Goal: Task Accomplishment & Management: Complete application form

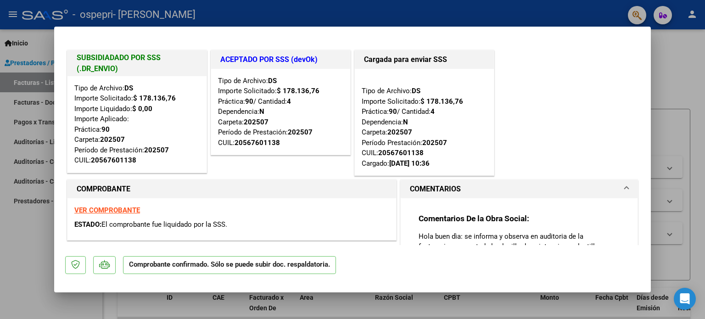
click at [672, 47] on div at bounding box center [352, 159] width 705 height 319
type input "$ 0,00"
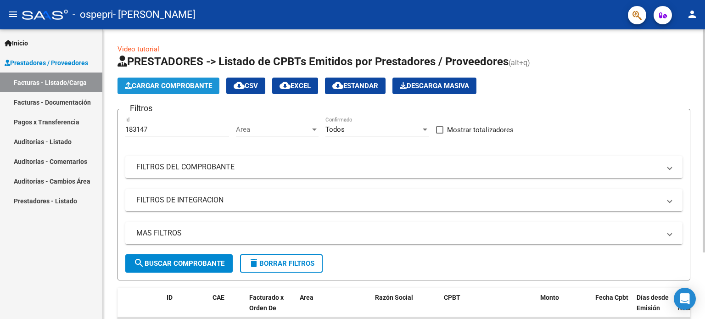
click at [161, 85] on span "Cargar Comprobante" at bounding box center [168, 86] width 87 height 8
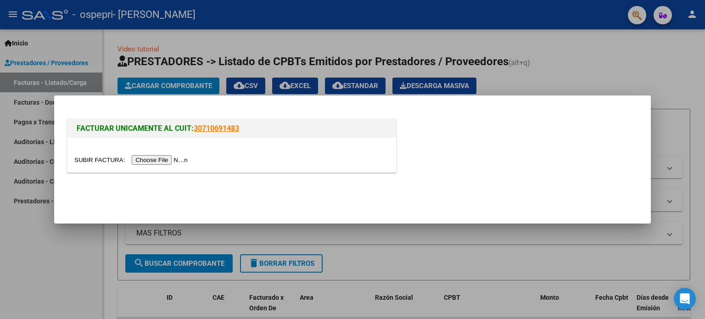
click at [619, 56] on div at bounding box center [352, 159] width 705 height 319
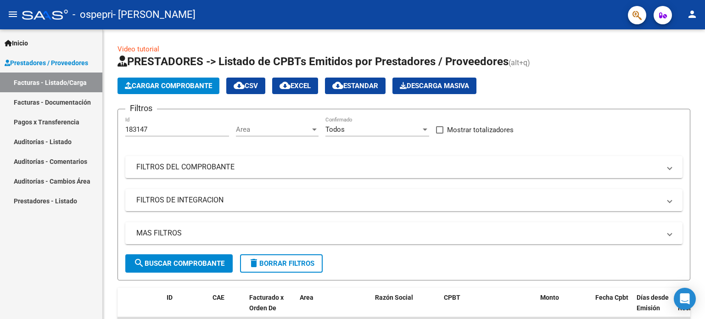
click at [59, 82] on link "Facturas - Listado/Carga" at bounding box center [51, 83] width 102 height 20
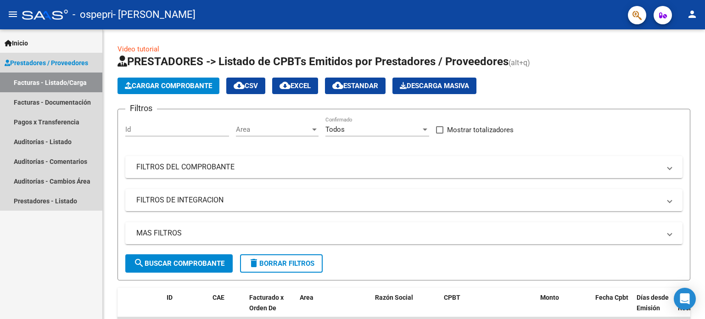
click at [44, 62] on span "Prestadores / Proveedores" at bounding box center [47, 63] width 84 height 10
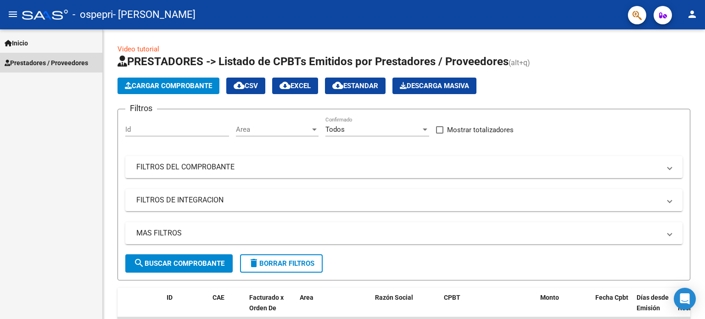
click at [44, 62] on span "Prestadores / Proveedores" at bounding box center [47, 63] width 84 height 10
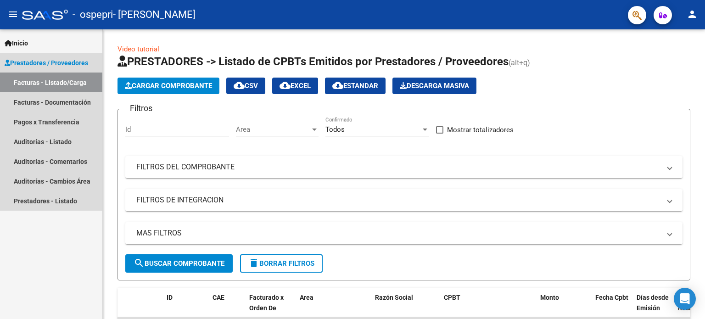
click at [50, 80] on link "Facturas - Listado/Carga" at bounding box center [51, 83] width 102 height 20
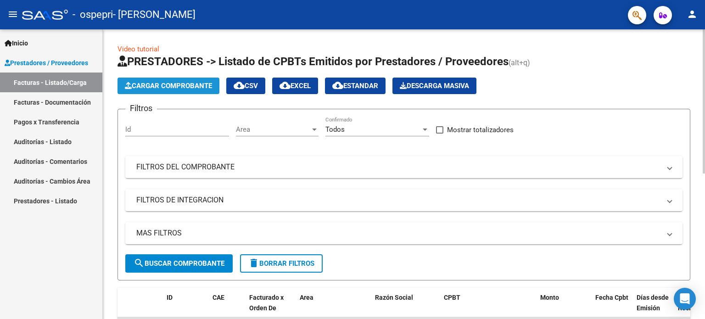
click at [166, 84] on span "Cargar Comprobante" at bounding box center [168, 86] width 87 height 8
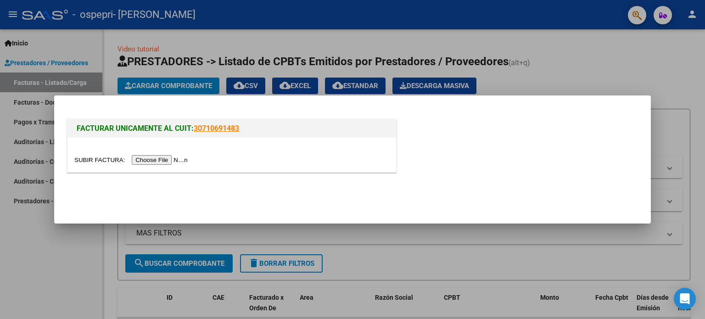
click at [182, 160] on input "file" at bounding box center [132, 160] width 116 height 10
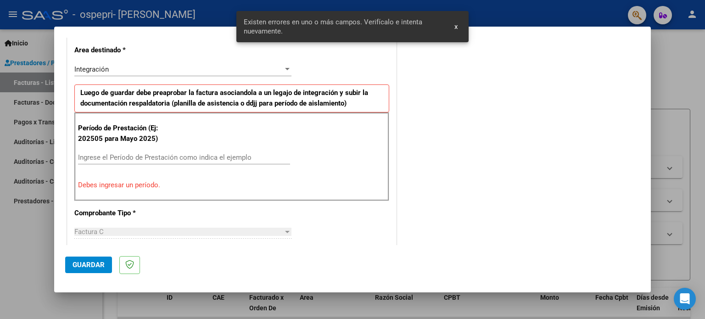
scroll to position [215, 0]
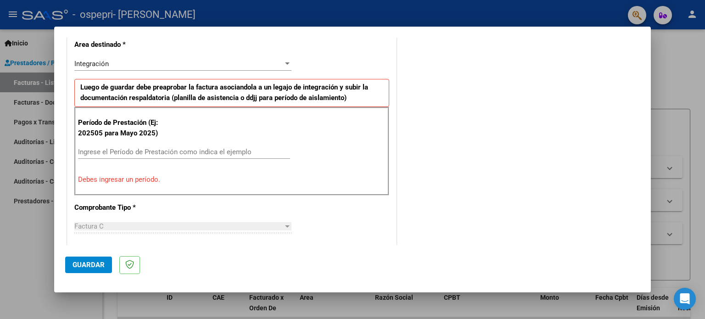
click at [674, 87] on div at bounding box center [352, 159] width 705 height 319
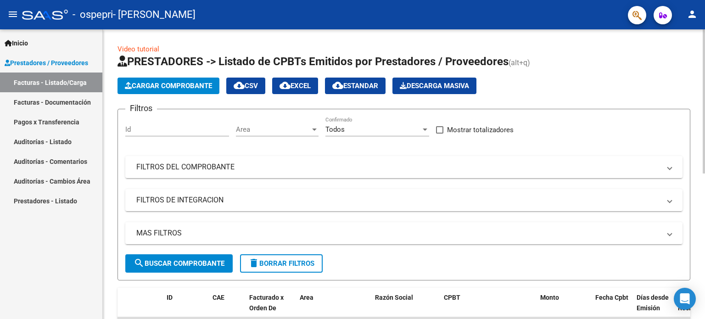
click at [147, 49] on link "Video tutorial" at bounding box center [138, 49] width 42 height 8
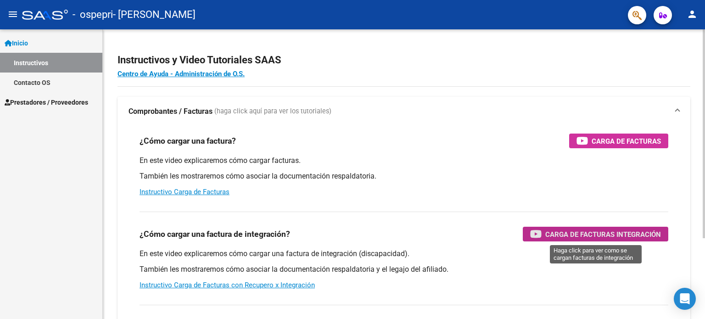
click at [554, 236] on span "Carga de Facturas Integración" at bounding box center [603, 234] width 116 height 11
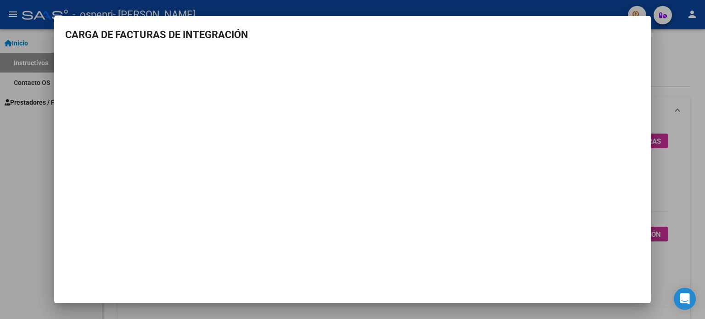
click at [31, 132] on div at bounding box center [352, 159] width 705 height 319
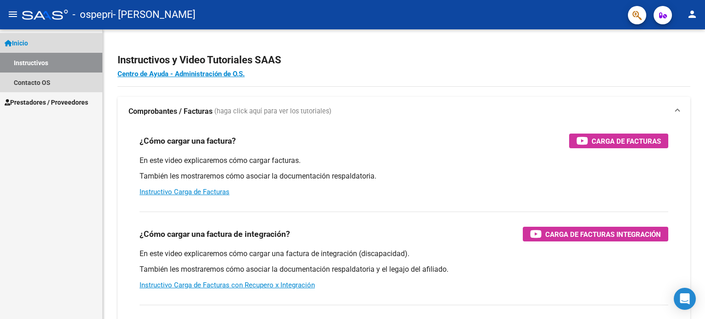
click at [28, 43] on span "Inicio" at bounding box center [16, 43] width 23 height 10
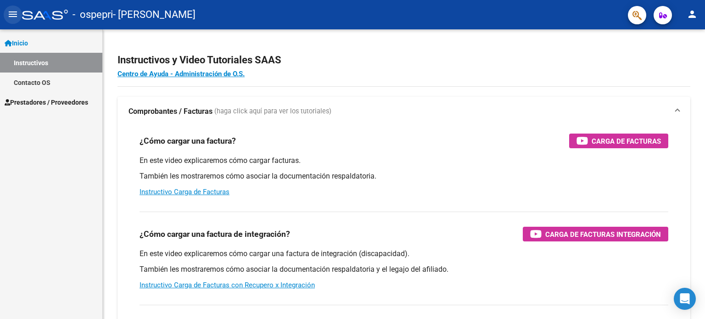
click at [14, 18] on mat-icon "menu" at bounding box center [12, 14] width 11 height 11
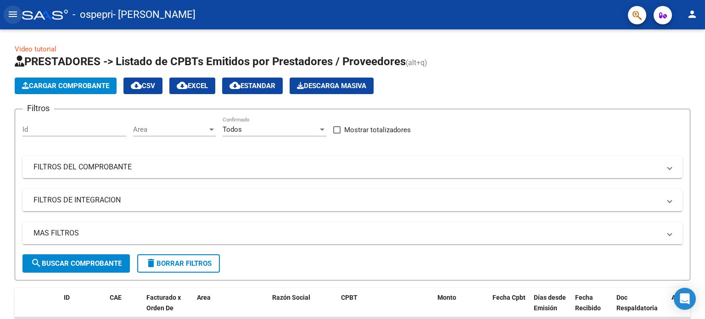
click at [8, 16] on mat-icon "menu" at bounding box center [12, 14] width 11 height 11
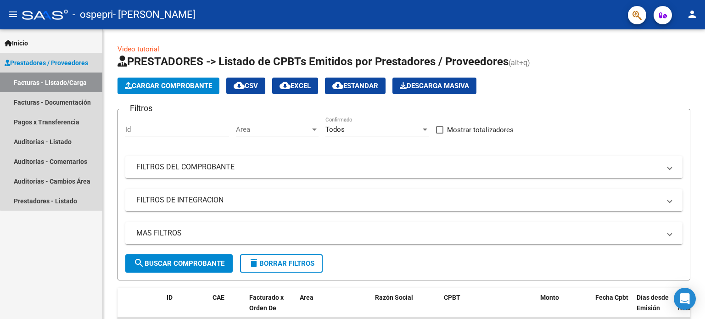
click at [75, 65] on span "Prestadores / Proveedores" at bounding box center [47, 63] width 84 height 10
click at [75, 82] on link "Facturas - Listado/Carga" at bounding box center [51, 83] width 102 height 20
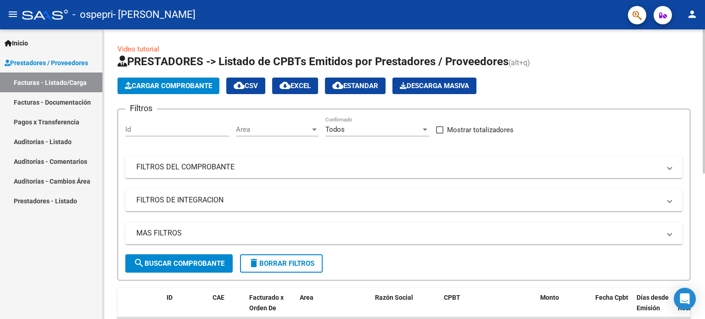
click at [149, 82] on span "Cargar Comprobante" at bounding box center [168, 86] width 87 height 8
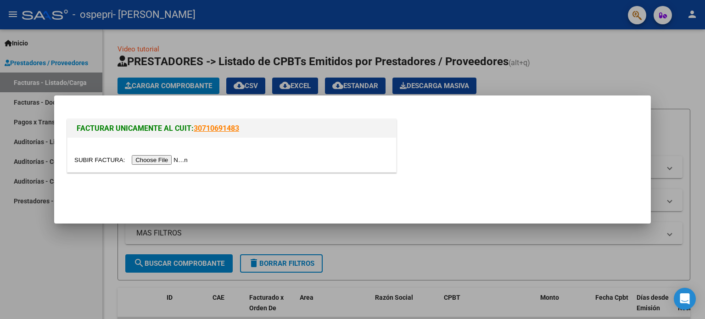
click at [170, 158] on input "file" at bounding box center [132, 160] width 116 height 10
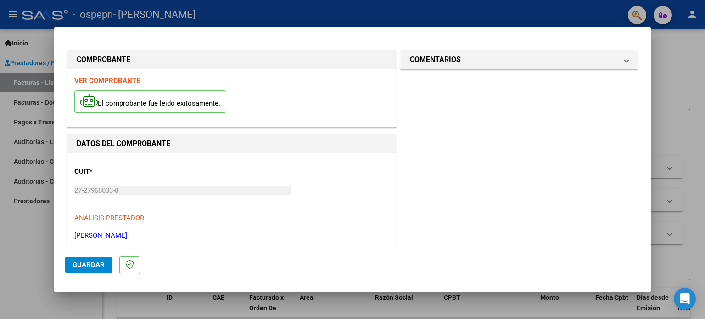
click at [127, 77] on strong "VER COMPROBANTE" at bounding box center [107, 81] width 66 height 8
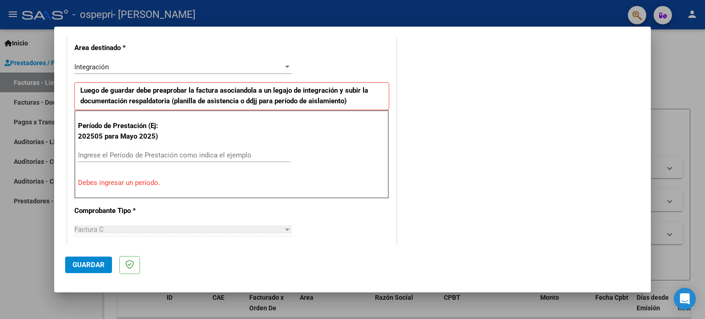
scroll to position [224, 0]
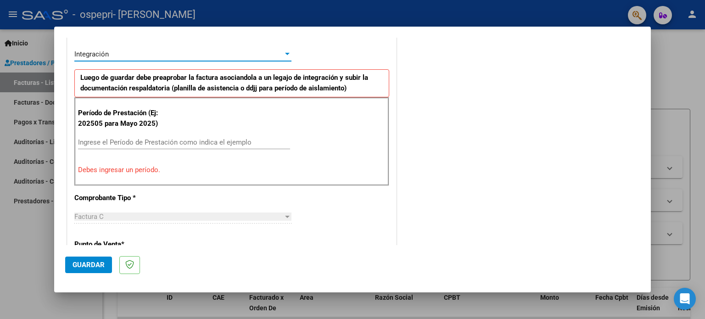
click at [285, 51] on div at bounding box center [287, 53] width 8 height 7
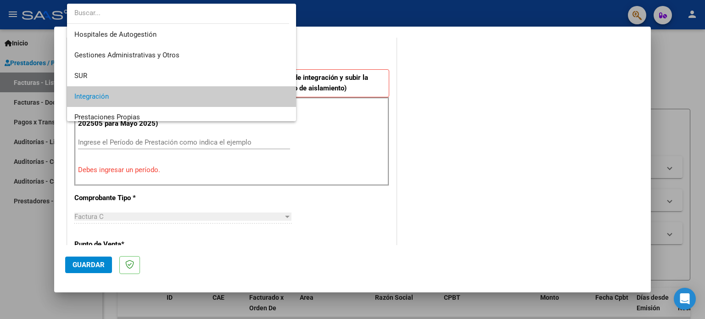
scroll to position [43, 0]
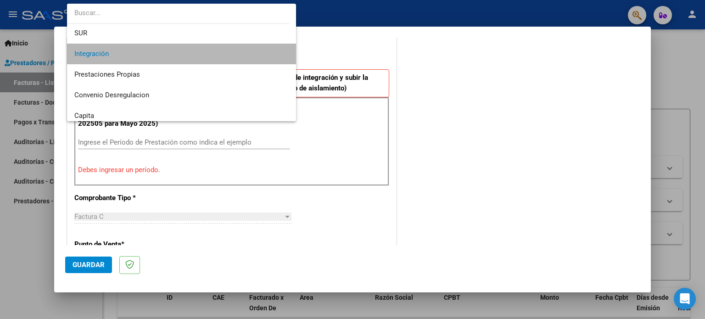
click at [275, 53] on span "Integración" at bounding box center [181, 54] width 215 height 21
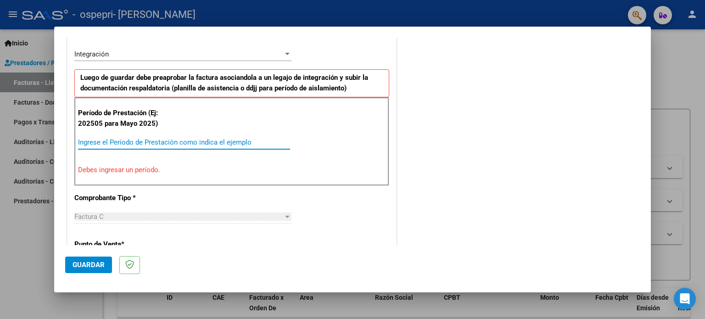
click at [93, 141] on input "Ingrese el Período de Prestación como indica el ejemplo" at bounding box center [184, 142] width 212 height 8
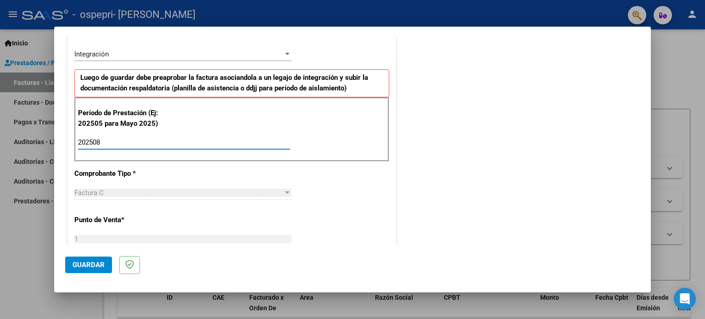
type input "202508"
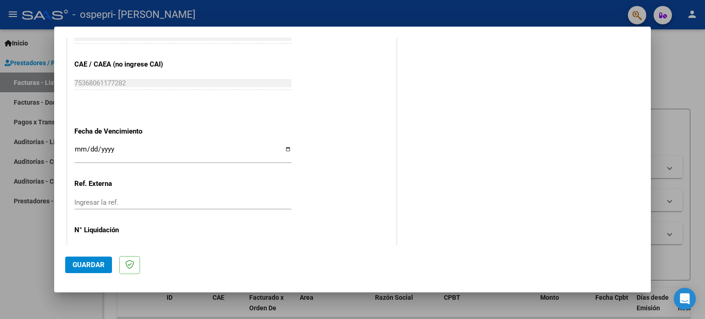
scroll to position [576, 0]
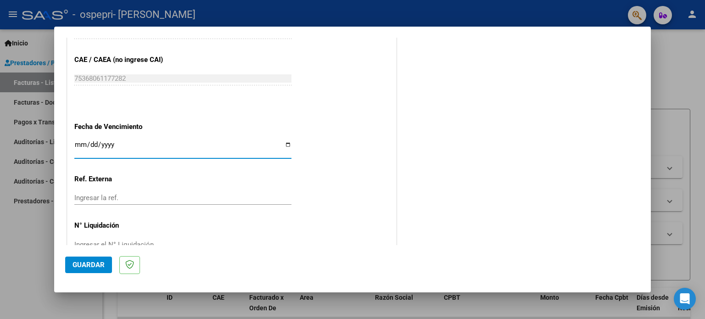
click at [285, 147] on input "Ingresar la fecha" at bounding box center [182, 148] width 217 height 15
click at [285, 142] on input "Ingresar la fecha" at bounding box center [182, 148] width 217 height 15
type input "[DATE]"
click at [96, 263] on span "Guardar" at bounding box center [89, 265] width 32 height 8
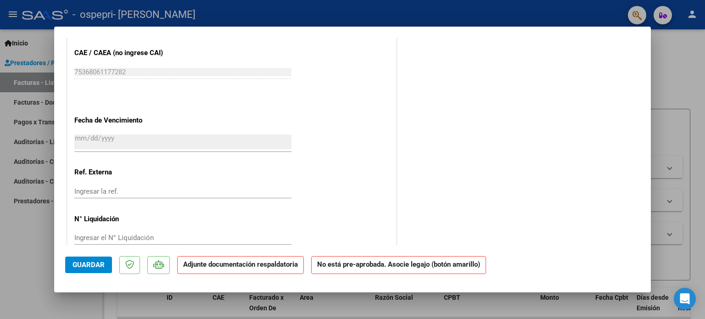
scroll to position [589, 0]
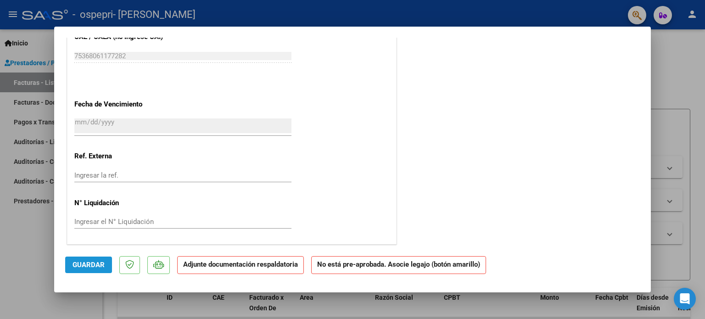
click at [93, 263] on span "Guardar" at bounding box center [89, 265] width 32 height 8
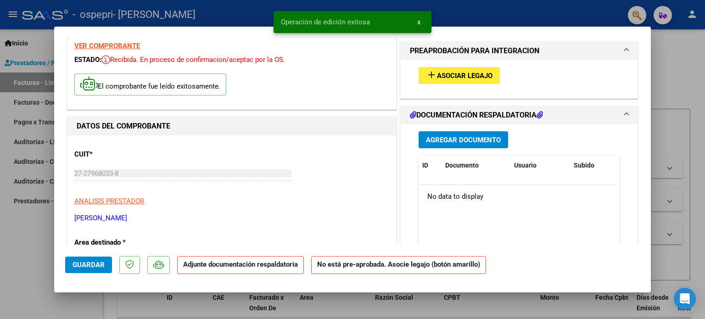
scroll to position [0, 0]
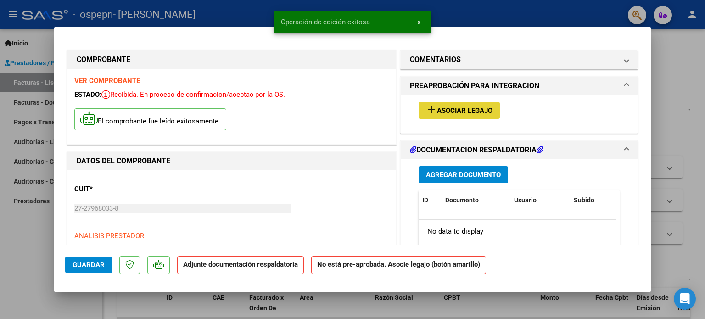
click at [475, 110] on span "Asociar Legajo" at bounding box center [465, 110] width 56 height 8
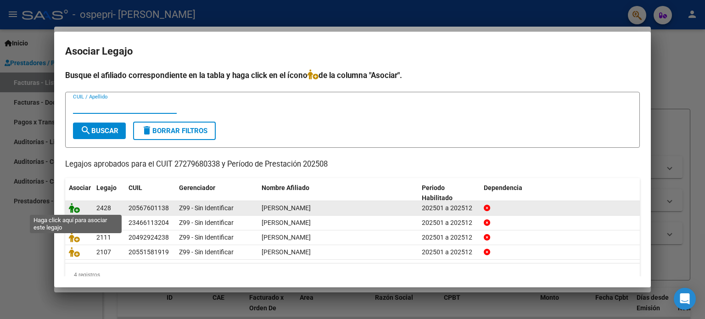
click at [71, 206] on icon at bounding box center [74, 208] width 11 height 10
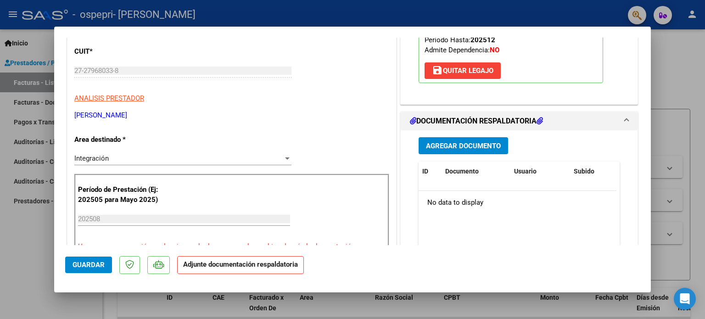
scroll to position [158, 0]
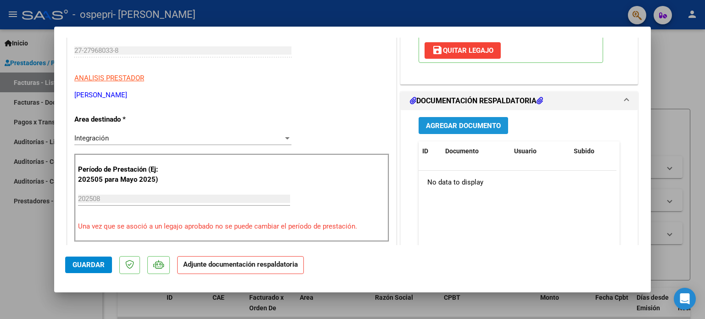
click at [473, 123] on span "Agregar Documento" at bounding box center [463, 126] width 75 height 8
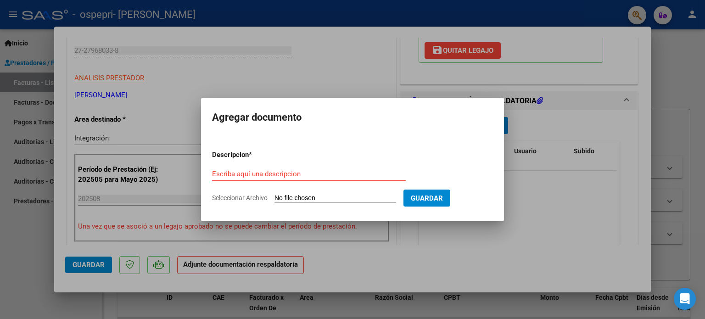
click at [235, 196] on span "Seleccionar Archivo" at bounding box center [240, 197] width 56 height 7
click at [274, 196] on input "Seleccionar Archivo" at bounding box center [335, 198] width 122 height 9
type input "C:\fakepath\Psicopedagogía. Planilla [DATE]. [PERSON_NAME]..pdf"
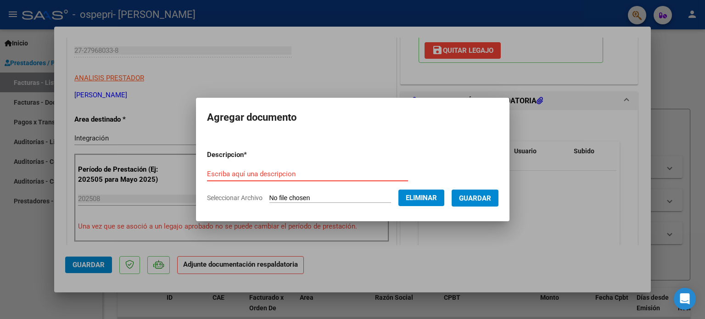
click at [285, 174] on input "Escriba aquí una descripcion" at bounding box center [307, 174] width 201 height 8
paste input "Psicopedagogía. Planilla [DATE]. [PERSON_NAME]."
type input "Psicopedagogía. Planilla [DATE]. [PERSON_NAME]."
click at [486, 196] on span "Guardar" at bounding box center [475, 198] width 32 height 8
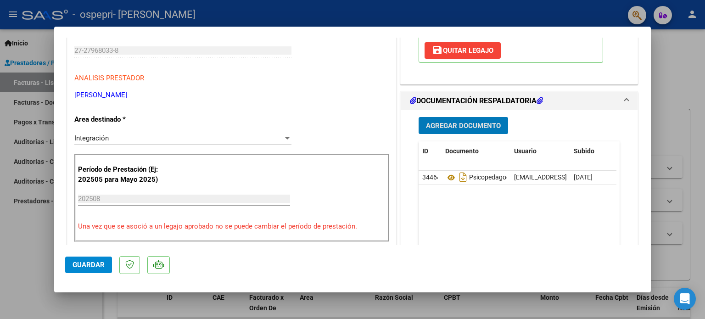
click at [86, 265] on span "Guardar" at bounding box center [89, 265] width 32 height 8
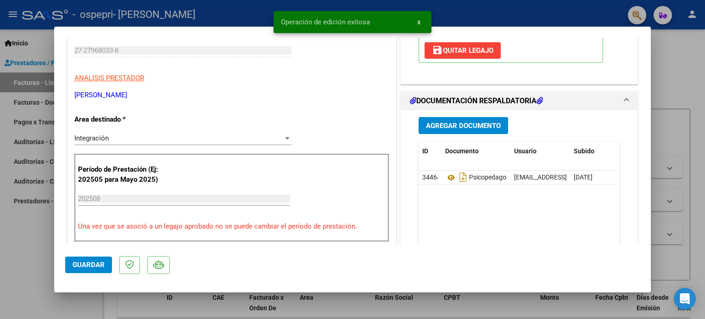
click at [679, 51] on div at bounding box center [352, 159] width 705 height 319
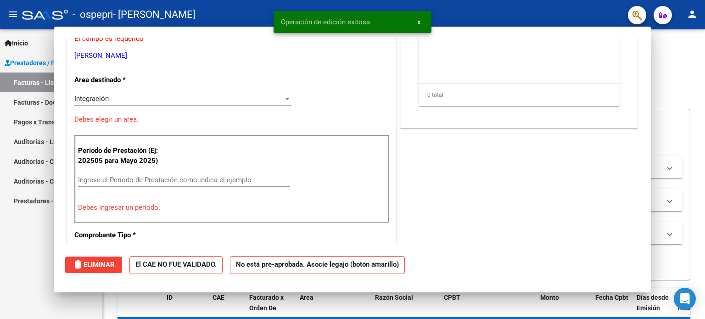
scroll to position [0, 0]
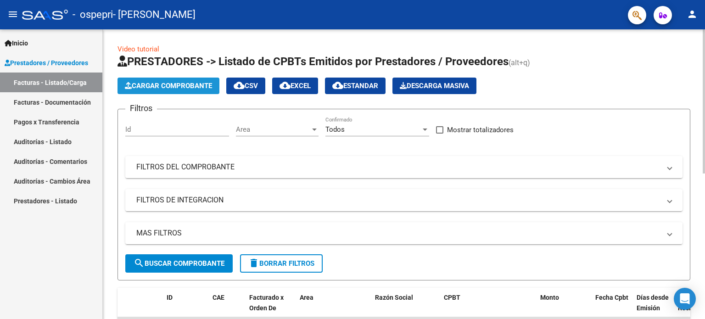
click at [198, 84] on span "Cargar Comprobante" at bounding box center [168, 86] width 87 height 8
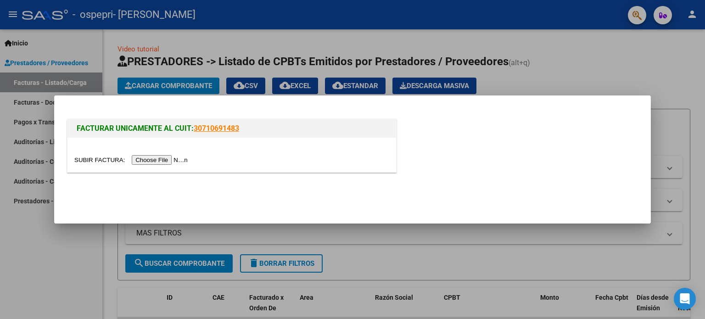
click at [184, 157] on input "file" at bounding box center [132, 160] width 116 height 10
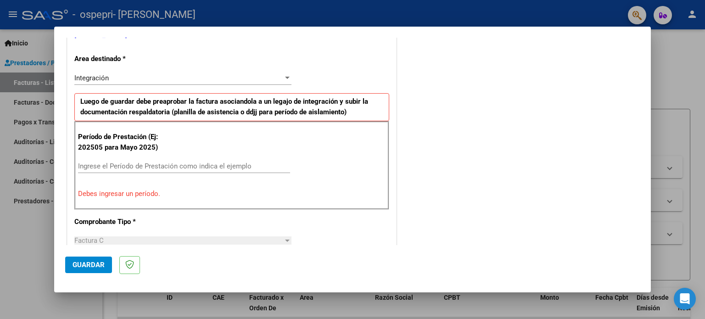
scroll to position [204, 0]
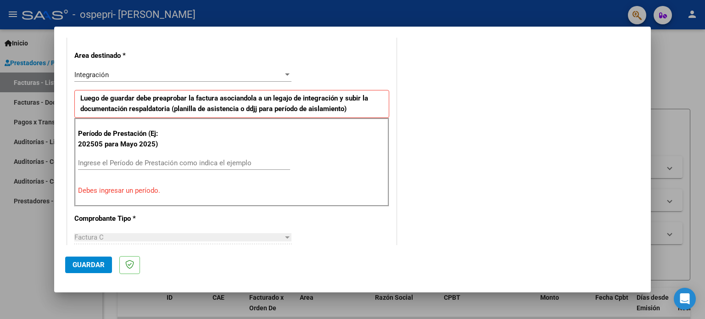
click at [87, 159] on input "Ingrese el Período de Prestación como indica el ejemplo" at bounding box center [184, 163] width 212 height 8
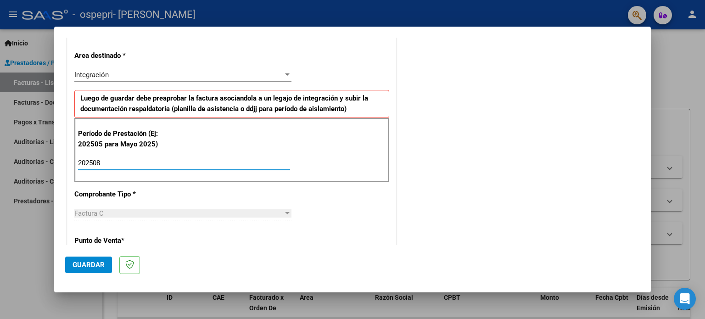
type input "202508"
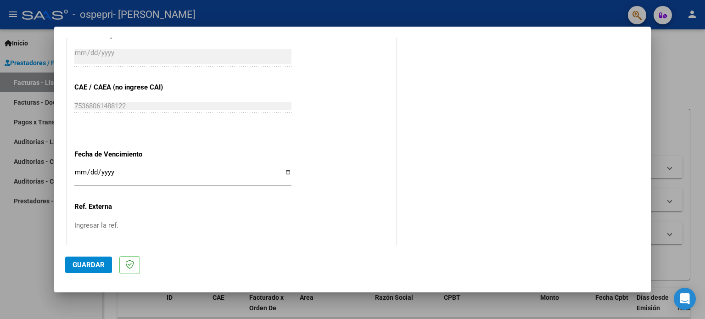
scroll to position [552, 0]
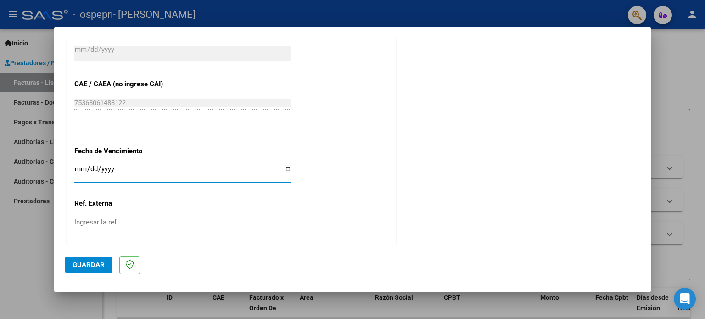
click at [285, 170] on input "Ingresar la fecha" at bounding box center [182, 172] width 217 height 15
type input "[DATE]"
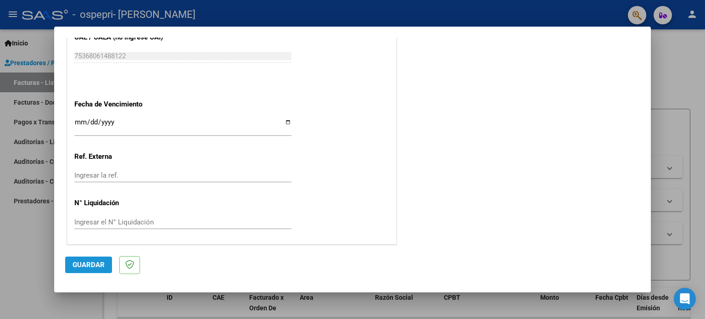
click at [97, 266] on span "Guardar" at bounding box center [89, 265] width 32 height 8
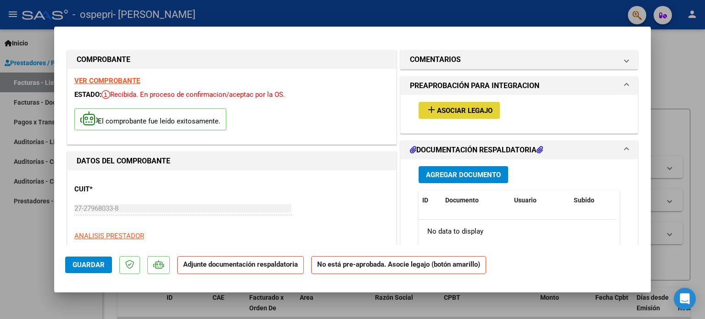
click at [463, 107] on span "Asociar Legajo" at bounding box center [465, 110] width 56 height 8
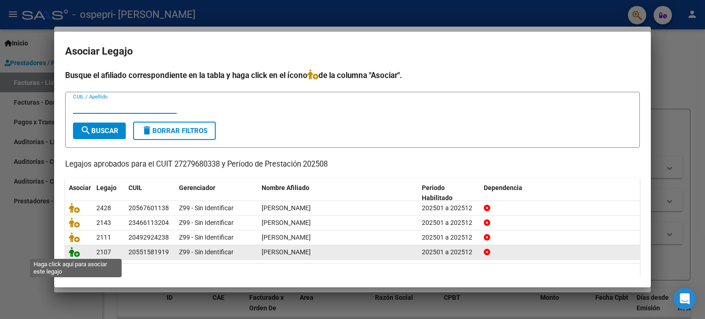
click at [72, 251] on icon at bounding box center [74, 252] width 11 height 10
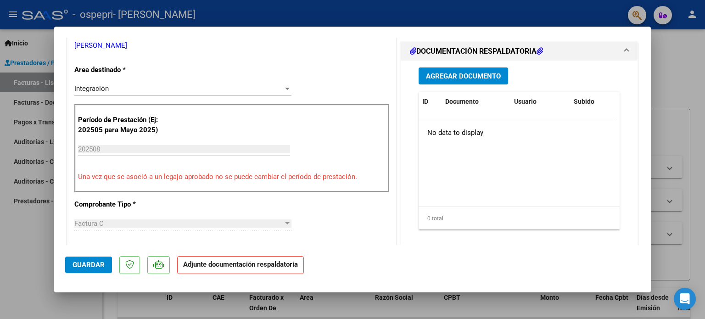
scroll to position [209, 0]
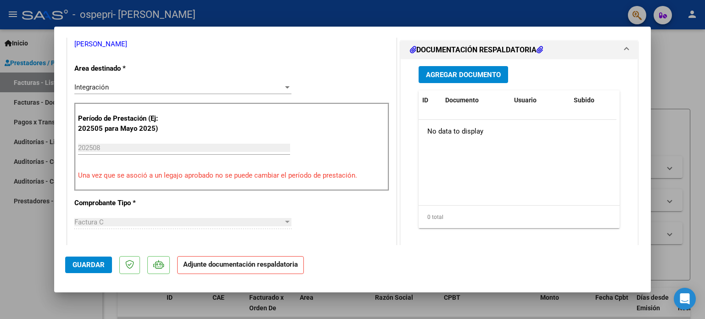
click at [475, 75] on span "Agregar Documento" at bounding box center [463, 75] width 75 height 8
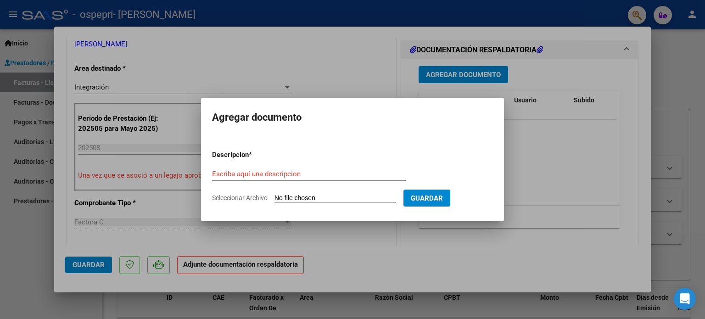
click at [280, 196] on input "Seleccionar Archivo" at bounding box center [335, 198] width 122 height 9
type input "C:\fakepath\Psicopedagogía. Planilla [DATE]. [PERSON_NAME].pdf"
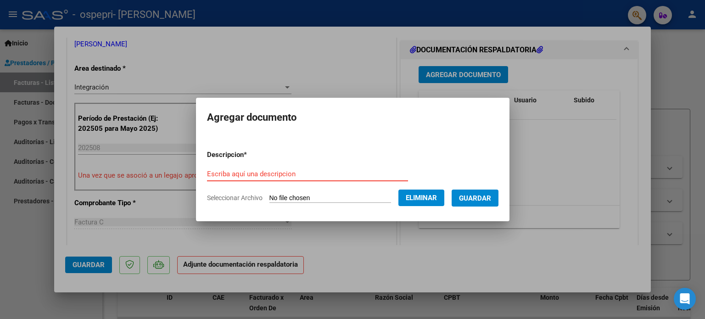
click at [292, 174] on input "Escriba aquí una descripcion" at bounding box center [307, 174] width 201 height 8
paste input "Psicopedagogía. Planilla [DATE]. [PERSON_NAME]."
type input "Psicopedagogía. Planilla [DATE]. [PERSON_NAME]."
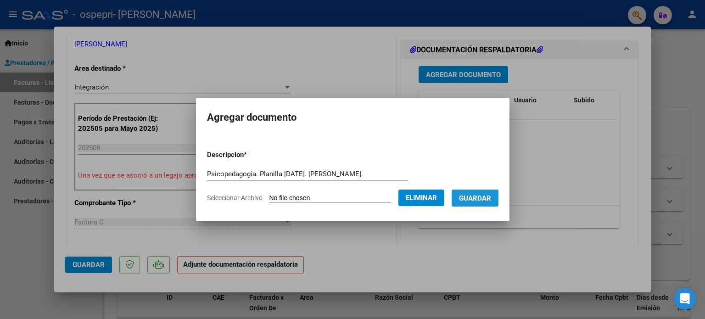
click at [480, 199] on span "Guardar" at bounding box center [475, 198] width 32 height 8
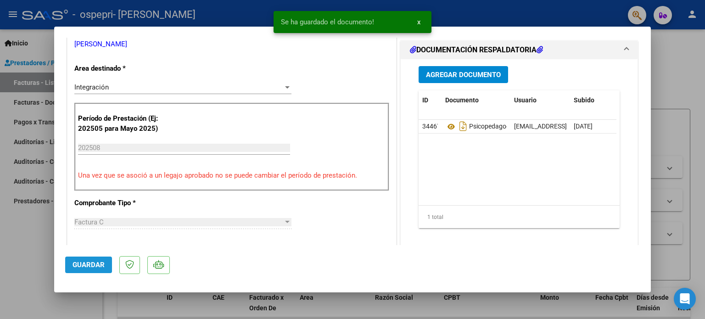
click at [99, 264] on span "Guardar" at bounding box center [89, 265] width 32 height 8
click at [674, 71] on div at bounding box center [352, 159] width 705 height 319
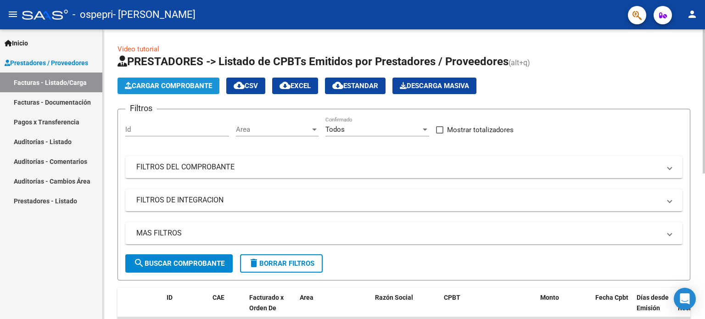
click at [174, 84] on span "Cargar Comprobante" at bounding box center [168, 86] width 87 height 8
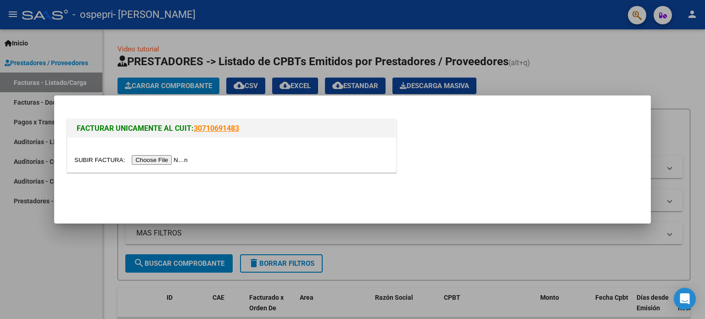
click at [178, 159] on input "file" at bounding box center [132, 160] width 116 height 10
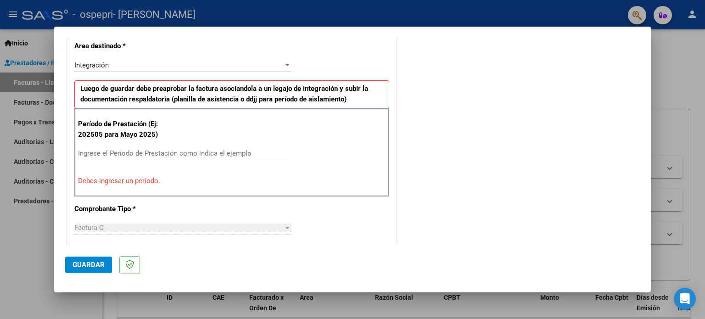
scroll to position [228, 0]
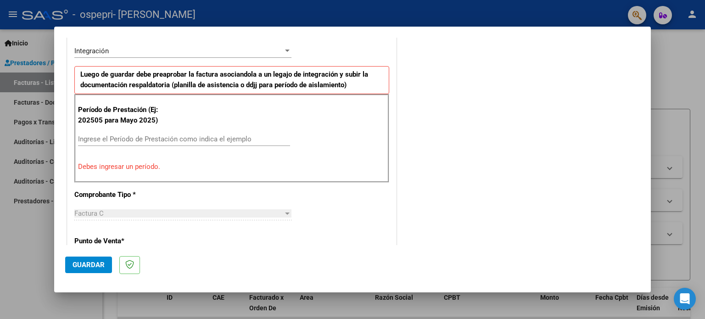
click at [90, 133] on div "Ingrese el Período de Prestación como indica el ejemplo" at bounding box center [184, 139] width 212 height 14
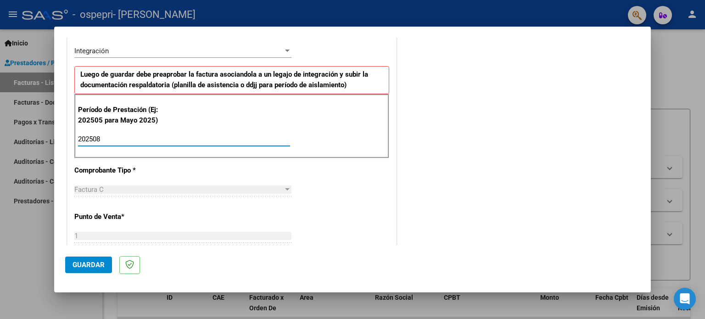
type input "202508"
click at [121, 151] on div "202508 Ingrese el Período de Prestación como indica el ejemplo" at bounding box center [184, 143] width 212 height 22
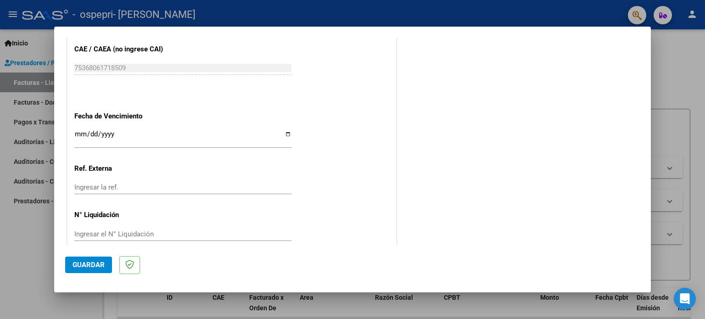
scroll to position [588, 0]
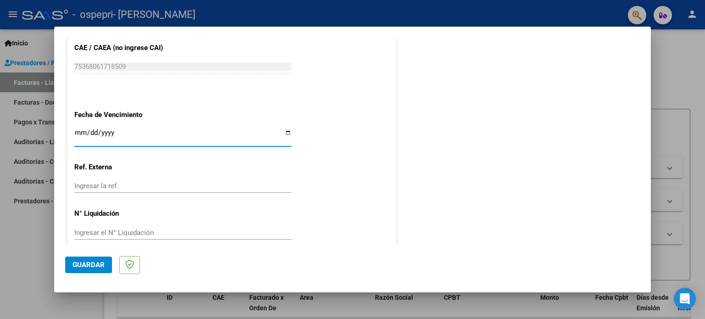
click at [282, 132] on input "Ingresar la fecha" at bounding box center [182, 136] width 217 height 15
type input "[DATE]"
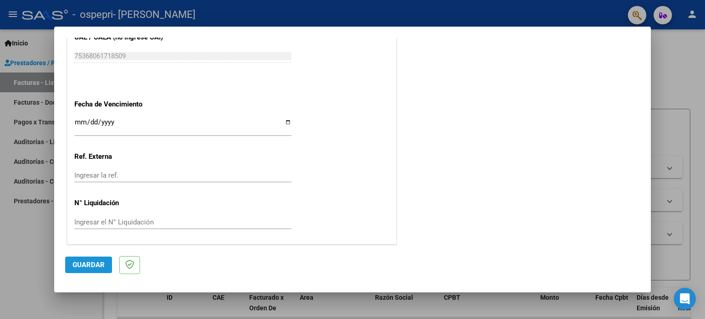
click at [96, 263] on span "Guardar" at bounding box center [89, 265] width 32 height 8
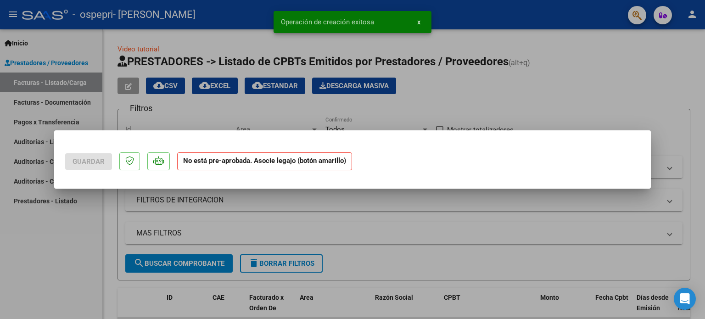
scroll to position [0, 0]
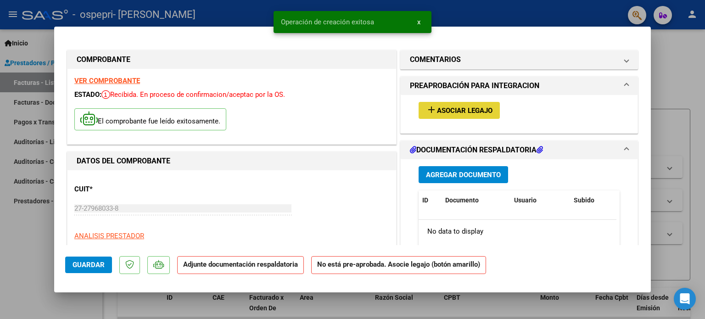
click at [450, 112] on span "Asociar Legajo" at bounding box center [465, 110] width 56 height 8
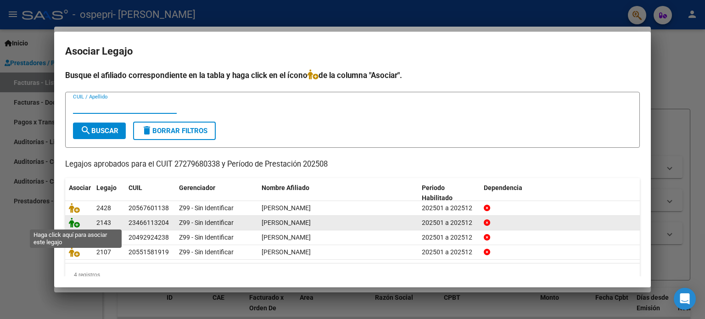
click at [73, 222] on icon at bounding box center [74, 223] width 11 height 10
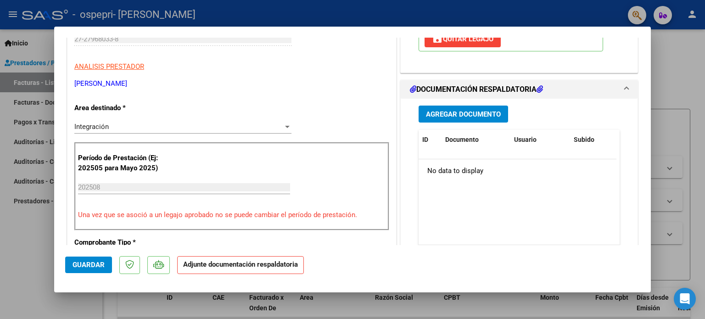
scroll to position [182, 0]
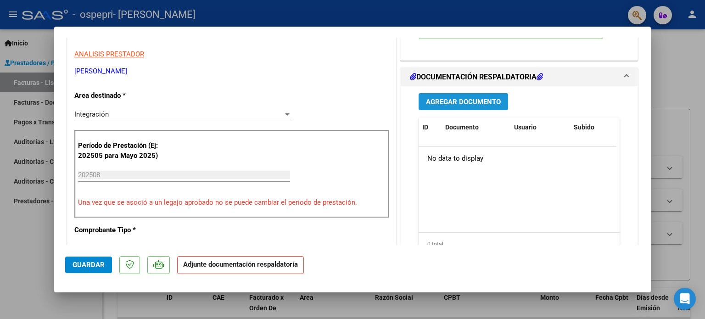
click at [479, 98] on span "Agregar Documento" at bounding box center [463, 102] width 75 height 8
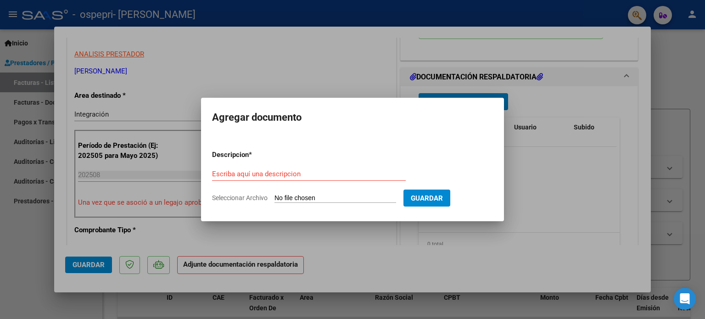
click at [314, 196] on input "Seleccionar Archivo" at bounding box center [335, 198] width 122 height 9
type input "C:\fakepath\27279680338_011_00001_00001043.pdf"
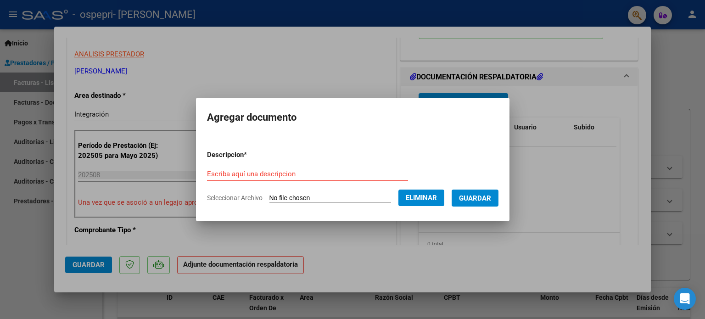
click at [295, 170] on input "Escriba aquí una descripcion" at bounding box center [307, 174] width 201 height 8
paste input "Psicopedagogía. Planilla [DATE]. [PERSON_NAME]."
click at [369, 173] on input "Psicopedagogía. Planilla [DATE]. [PERSON_NAME]." at bounding box center [307, 174] width 201 height 8
type input "Psicopedagogía. Planilla [DATE]. [PERSON_NAME]."
click at [485, 192] on button "Guardar" at bounding box center [475, 198] width 47 height 17
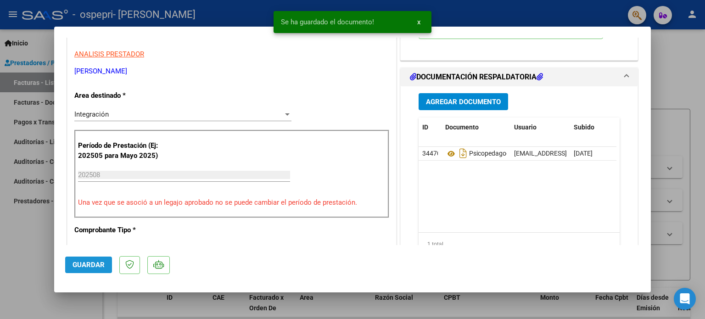
click at [92, 262] on span "Guardar" at bounding box center [89, 265] width 32 height 8
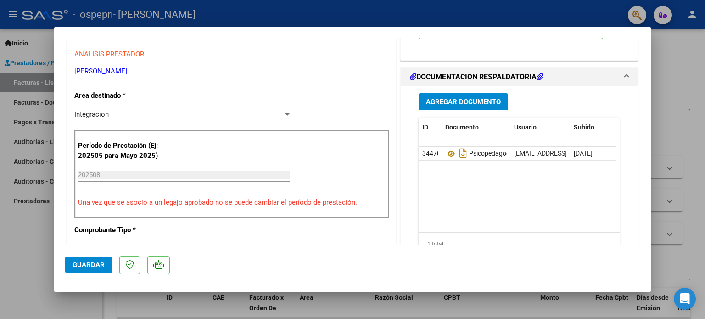
click at [666, 67] on div at bounding box center [352, 159] width 705 height 319
type input "$ 0,00"
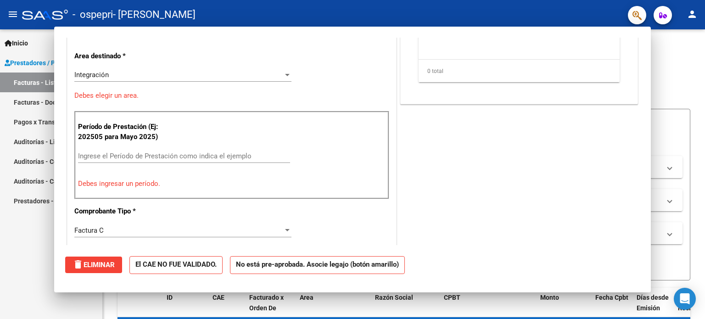
scroll to position [0, 0]
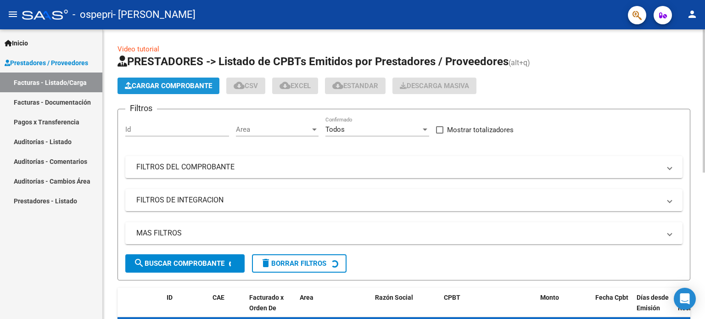
click at [198, 84] on span "Cargar Comprobante" at bounding box center [168, 86] width 87 height 8
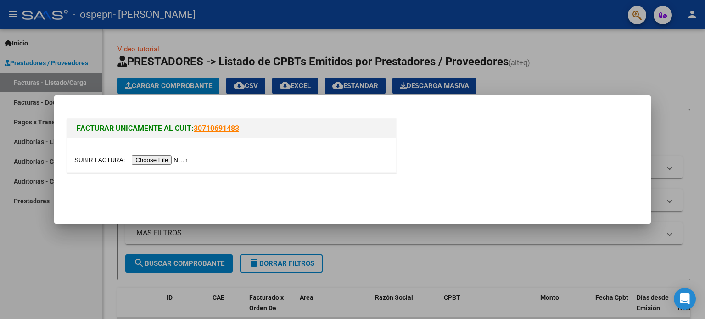
click at [178, 156] on input "file" at bounding box center [132, 160] width 116 height 10
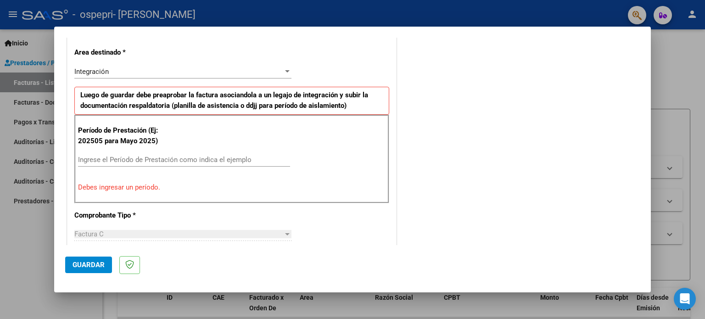
scroll to position [247, 0]
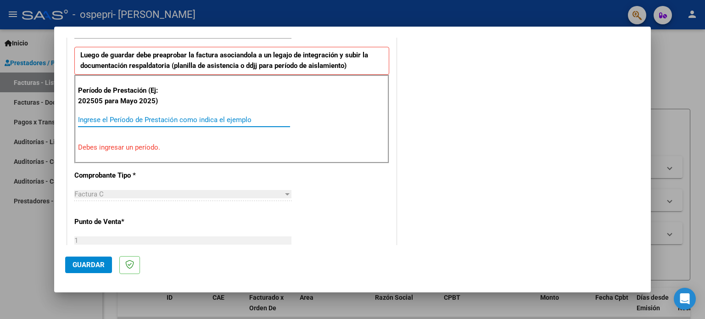
click at [107, 119] on input "Ingrese el Período de Prestación como indica el ejemplo" at bounding box center [184, 120] width 212 height 8
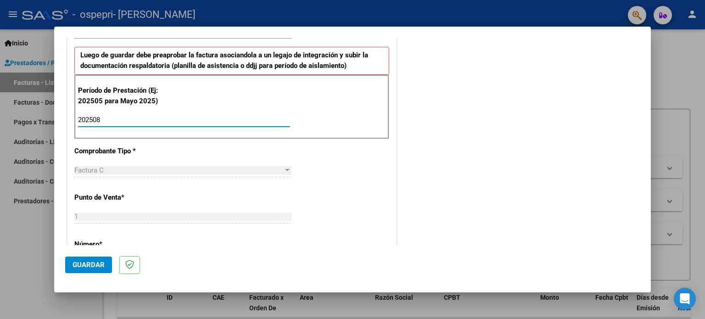
type input "202508"
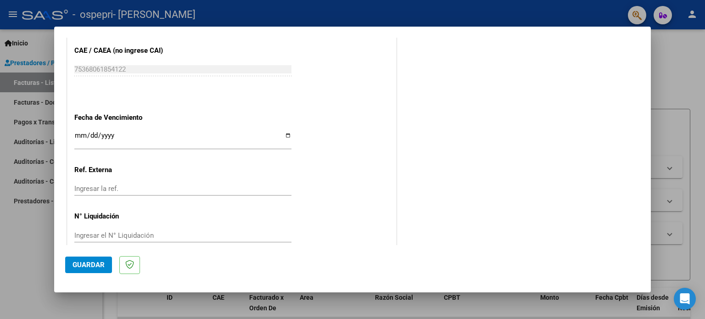
scroll to position [589, 0]
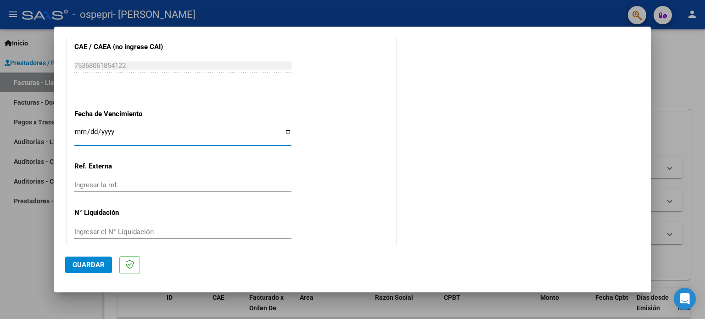
click at [287, 130] on input "Ingresar la fecha" at bounding box center [182, 135] width 217 height 15
type input "[DATE]"
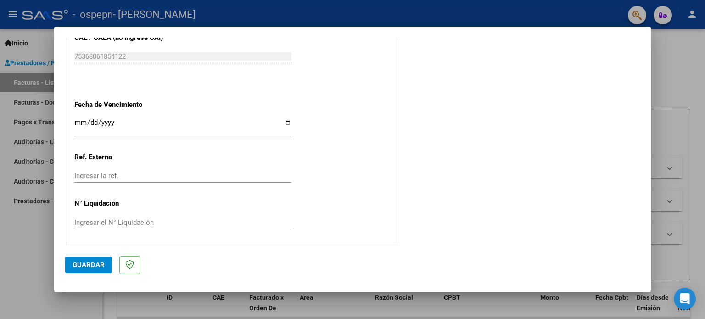
scroll to position [599, 0]
click at [101, 265] on span "Guardar" at bounding box center [89, 265] width 32 height 8
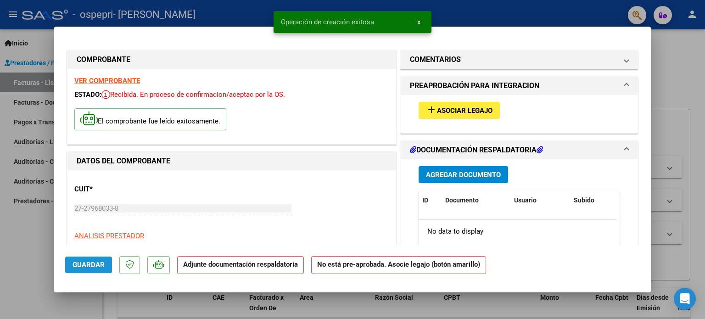
click at [101, 265] on span "Guardar" at bounding box center [89, 265] width 32 height 8
click at [461, 110] on span "Asociar Legajo" at bounding box center [465, 110] width 56 height 8
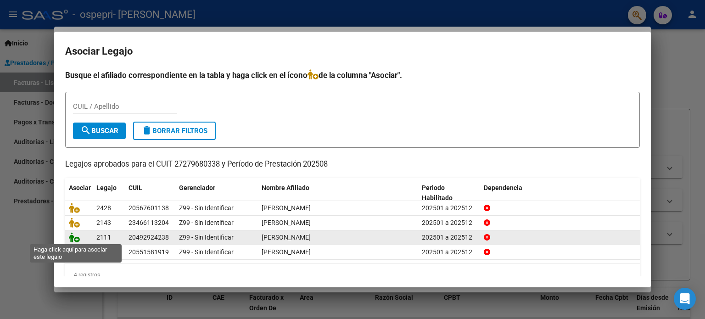
click at [73, 235] on icon at bounding box center [74, 237] width 11 height 10
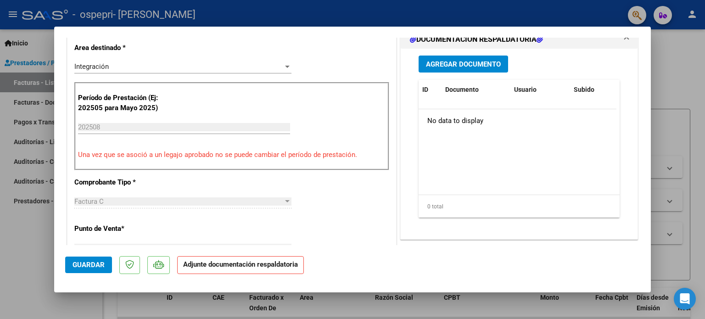
scroll to position [233, 0]
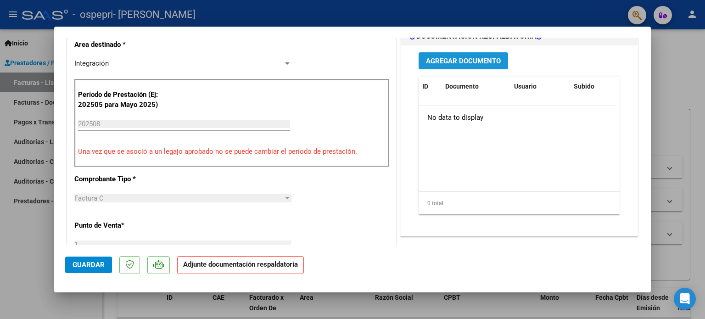
click at [470, 57] on span "Agregar Documento" at bounding box center [463, 61] width 75 height 8
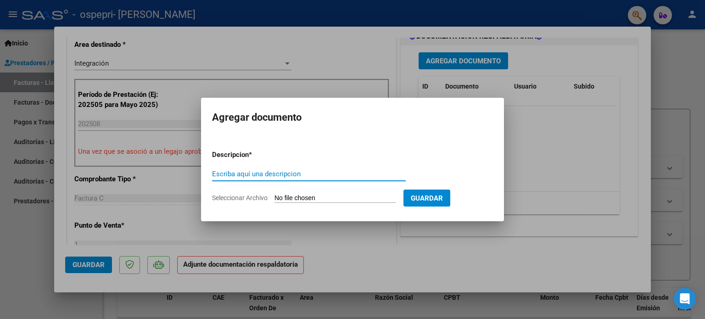
click at [311, 196] on input "Seleccionar Archivo" at bounding box center [335, 198] width 122 height 9
type input "C:\fakepath\Psicopedagogía. Planilla [DATE]. [PERSON_NAME].pdf"
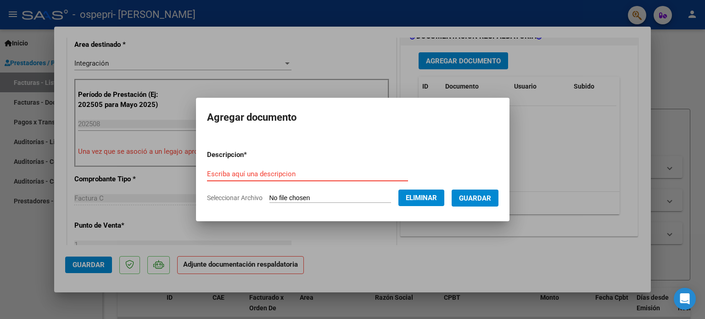
click at [290, 168] on div "Escriba aquí una descripcion" at bounding box center [307, 174] width 201 height 14
paste input "Psicopedagogía. Planilla [DATE]. [PERSON_NAME]."
type input "Psicopedagogía. Planilla [DATE]. [PERSON_NAME]."
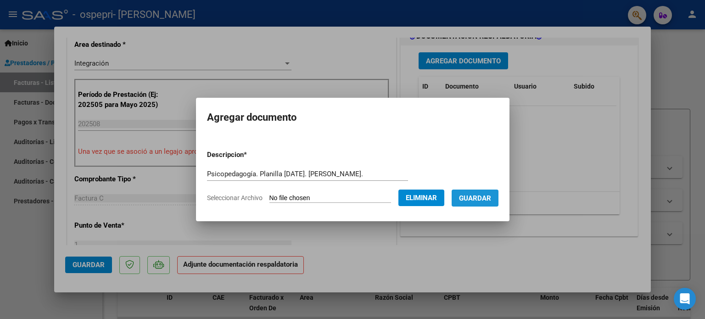
click at [485, 194] on span "Guardar" at bounding box center [475, 198] width 32 height 8
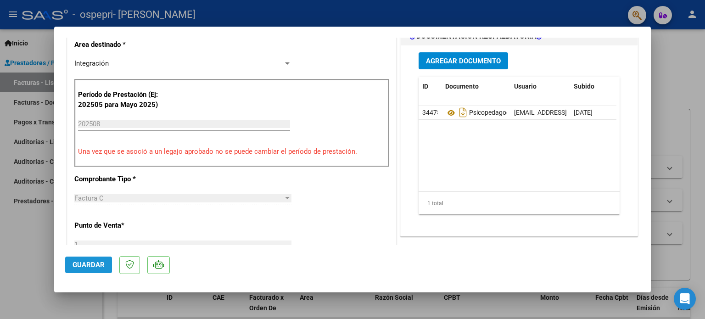
click at [95, 263] on span "Guardar" at bounding box center [89, 265] width 32 height 8
click at [666, 71] on div at bounding box center [352, 159] width 705 height 319
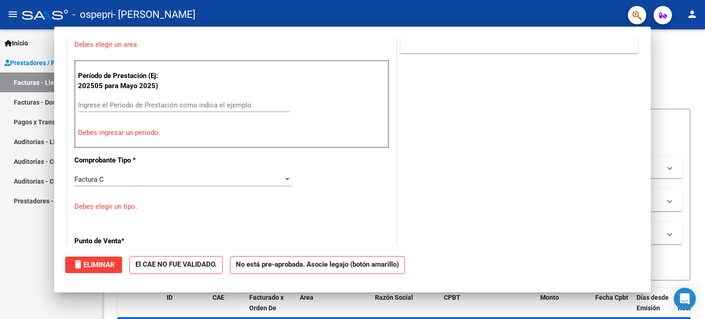
scroll to position [0, 0]
